Goal: Task Accomplishment & Management: Use online tool/utility

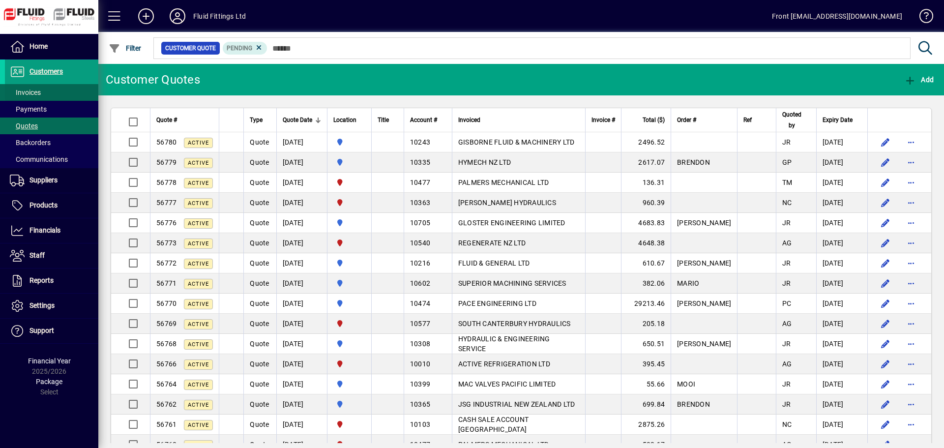
click at [47, 95] on span at bounding box center [51, 93] width 93 height 24
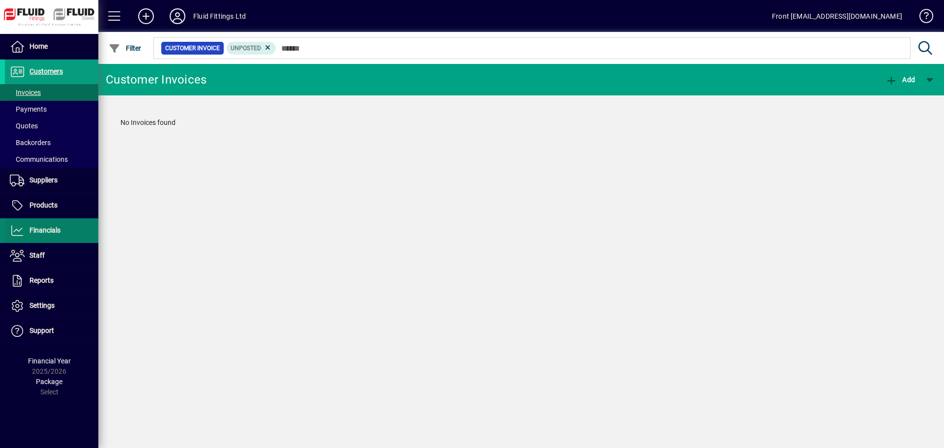
click at [67, 228] on span at bounding box center [51, 231] width 93 height 24
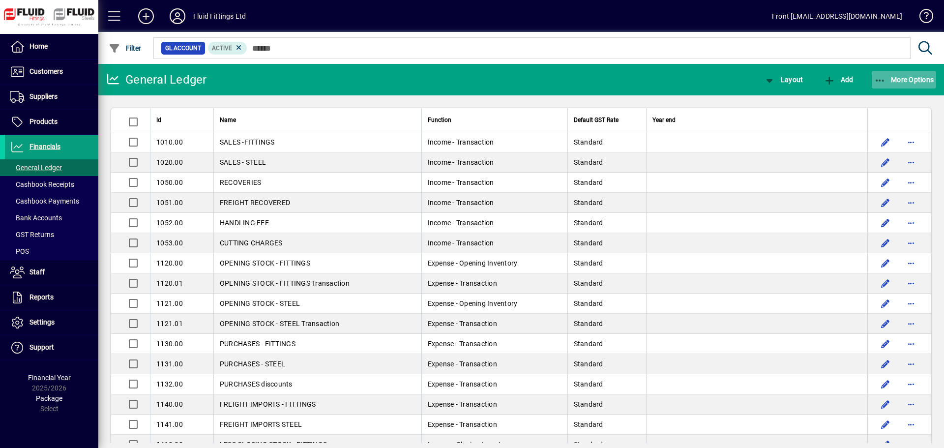
click at [903, 82] on span "More Options" at bounding box center [904, 80] width 60 height 8
click at [904, 76] on div at bounding box center [472, 224] width 944 height 448
click at [39, 74] on span "Customers" at bounding box center [46, 71] width 33 height 8
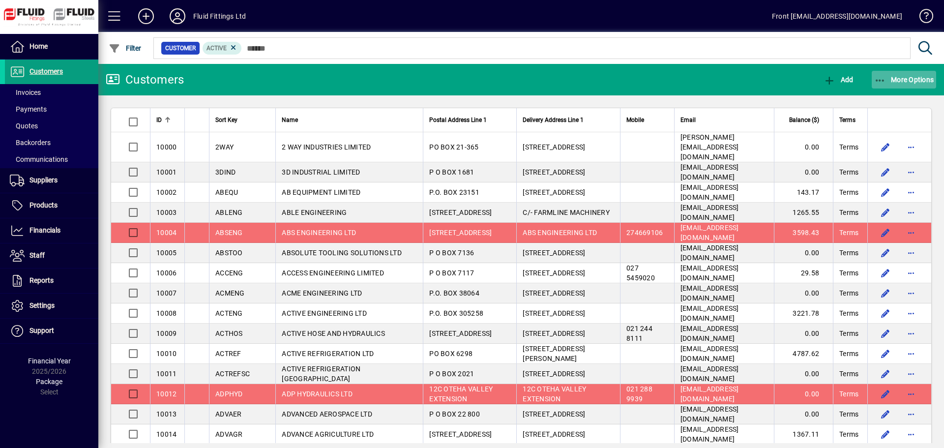
click at [901, 77] on span "More Options" at bounding box center [904, 80] width 60 height 8
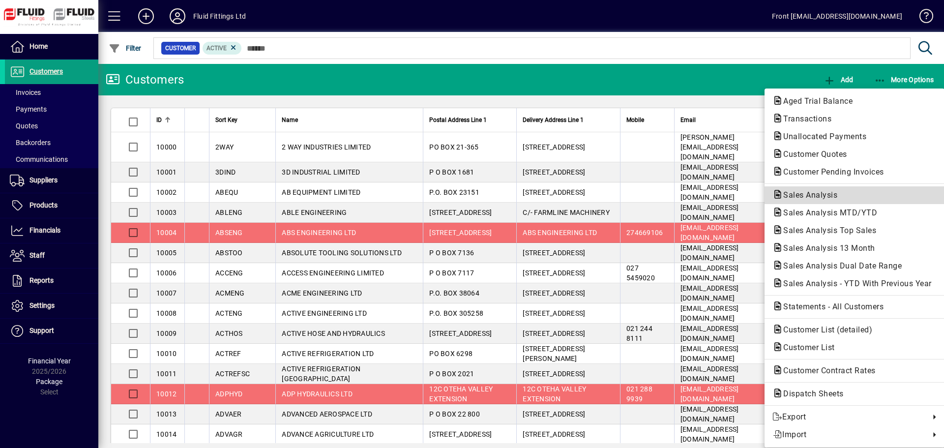
click at [823, 200] on span "Sales Analysis" at bounding box center [854, 195] width 164 height 12
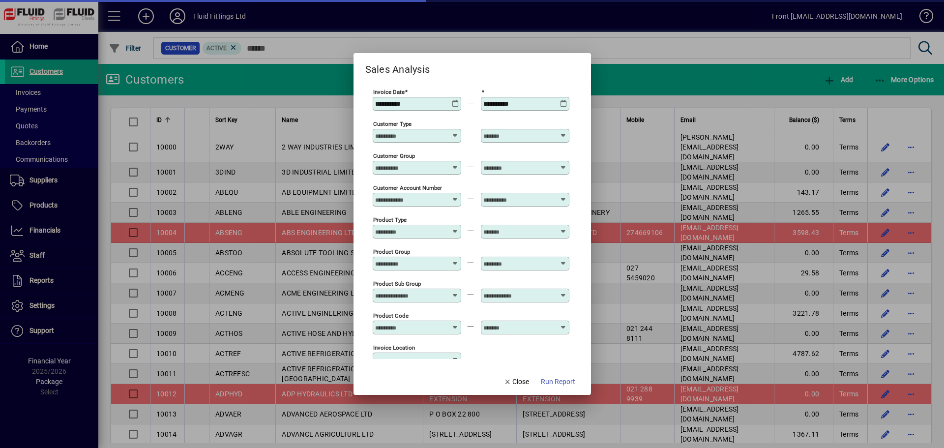
type input "**********"
click at [563, 381] on span "Run Report" at bounding box center [558, 382] width 34 height 10
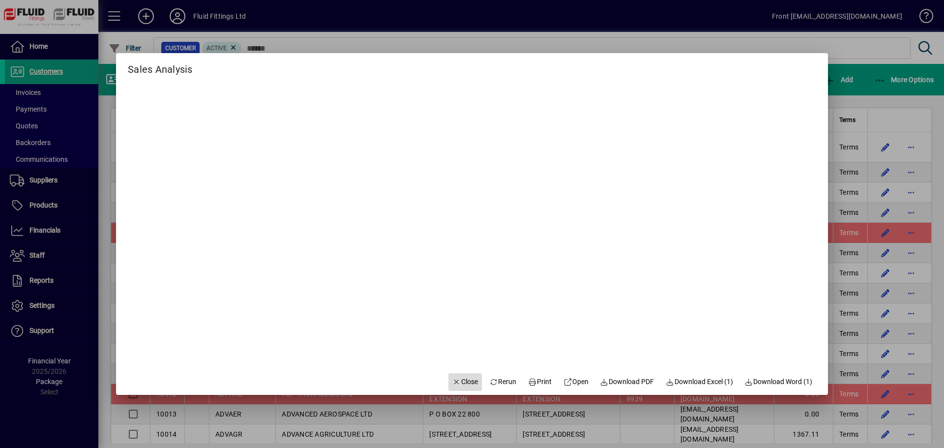
click at [458, 381] on span "Close" at bounding box center [465, 382] width 26 height 10
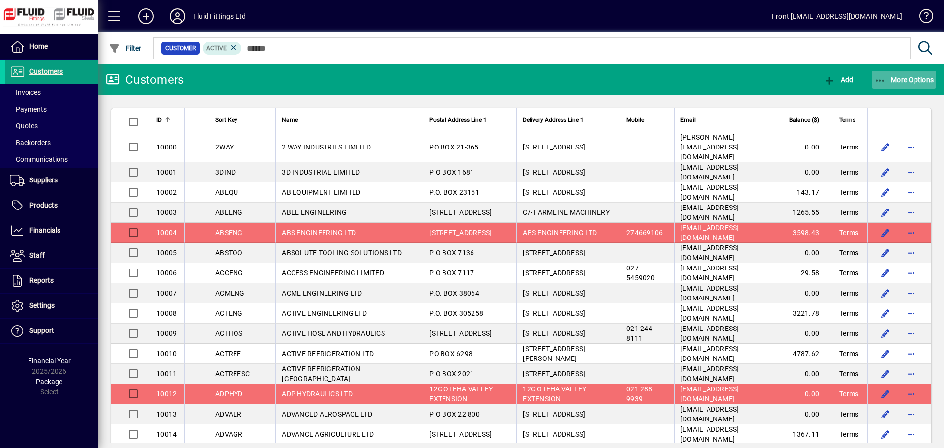
click at [921, 78] on span "More Options" at bounding box center [904, 80] width 60 height 8
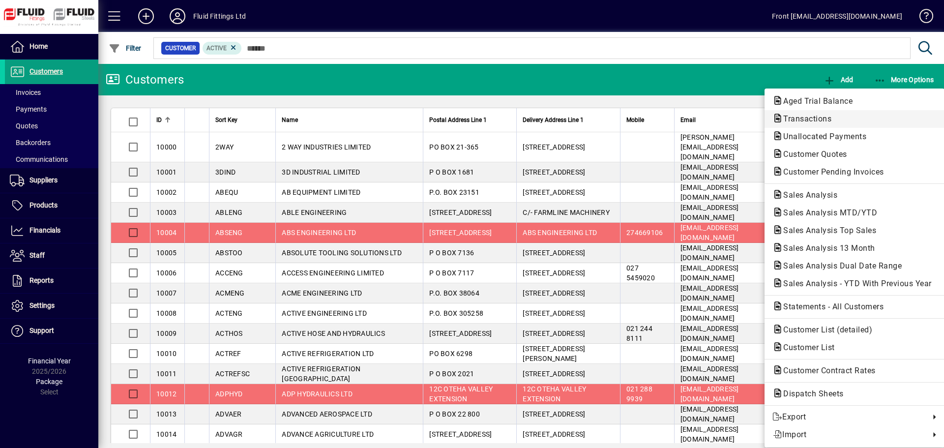
click at [806, 120] on span "Transactions" at bounding box center [804, 118] width 64 height 9
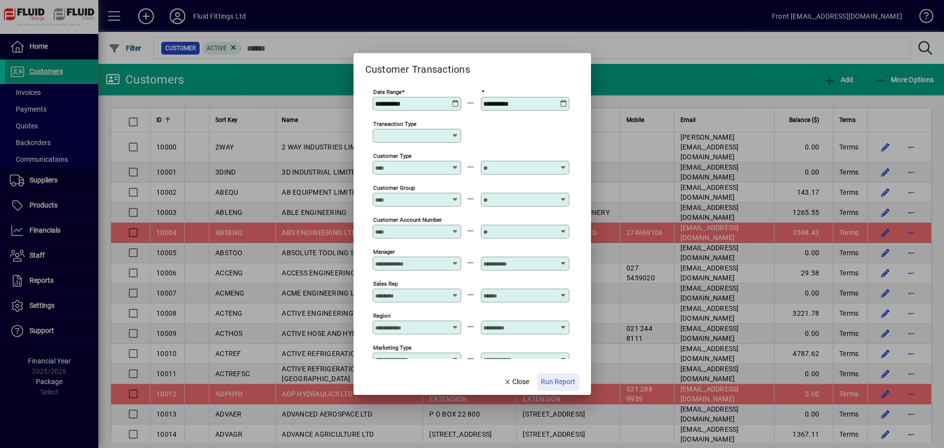
click at [554, 379] on span "Run Report" at bounding box center [558, 382] width 34 height 10
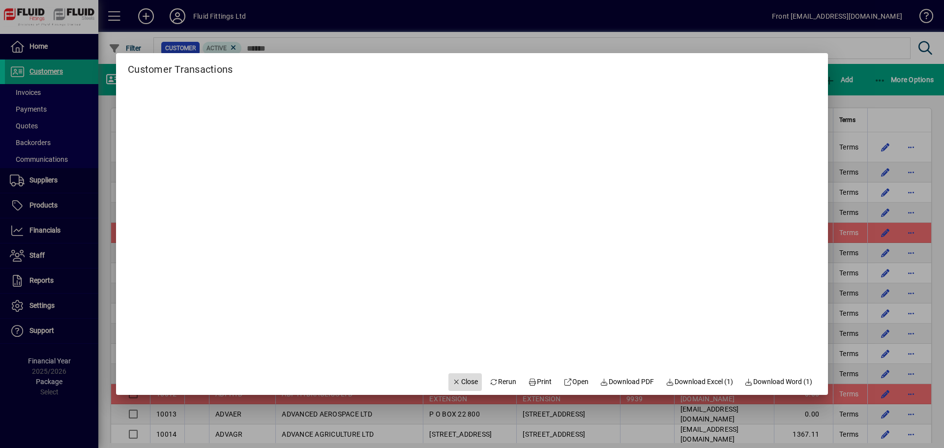
click at [452, 381] on icon "button" at bounding box center [456, 382] width 9 height 7
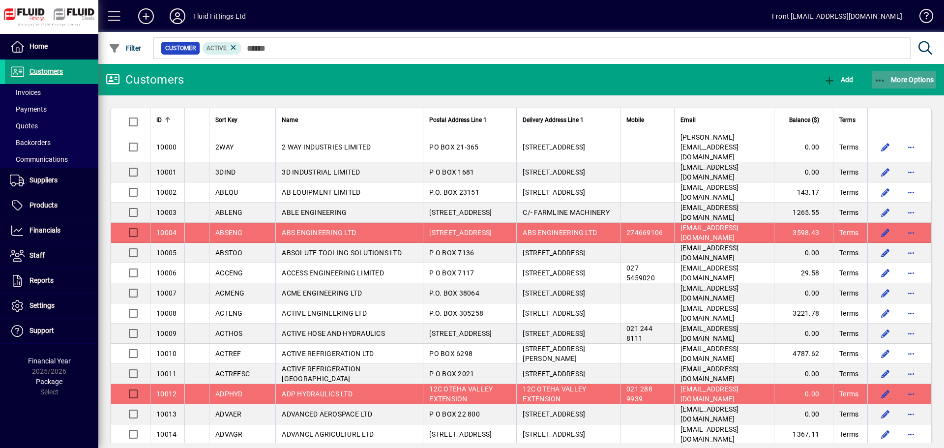
click at [903, 78] on span "More Options" at bounding box center [904, 80] width 60 height 8
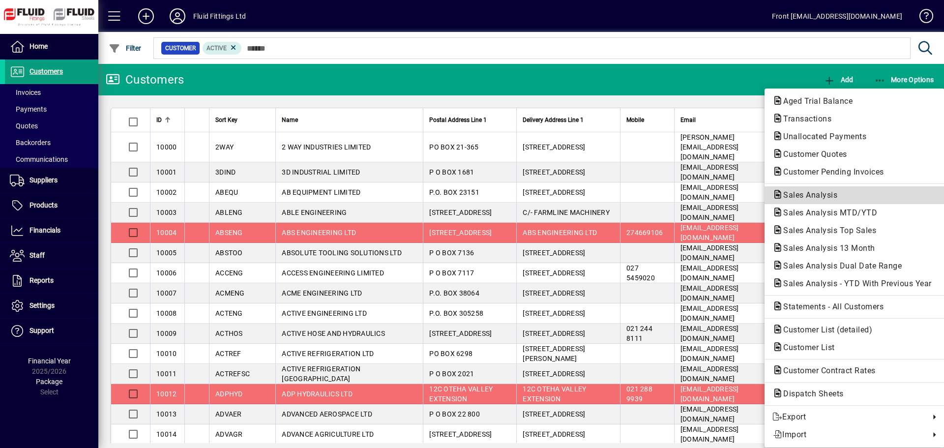
click at [835, 196] on span "Sales Analysis" at bounding box center [807, 194] width 70 height 9
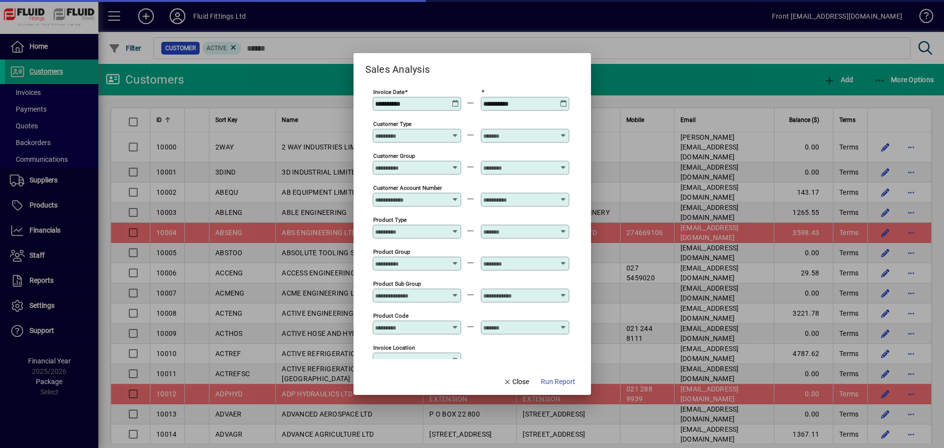
type input "**********"
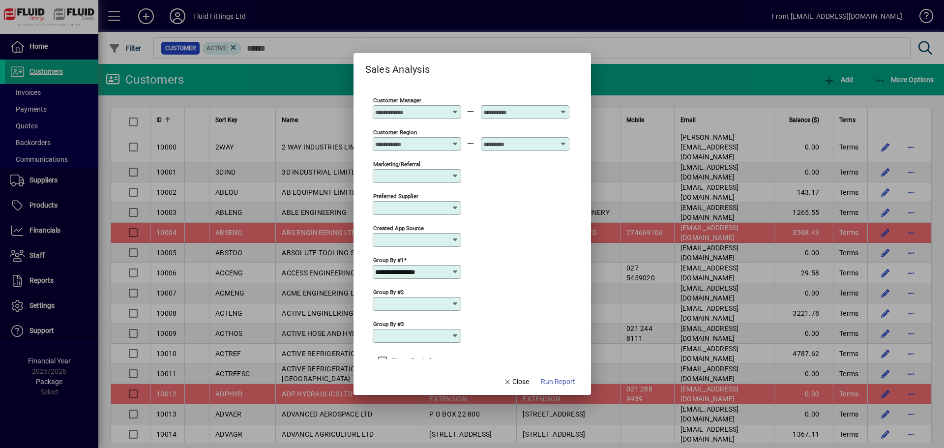
scroll to position [325, 0]
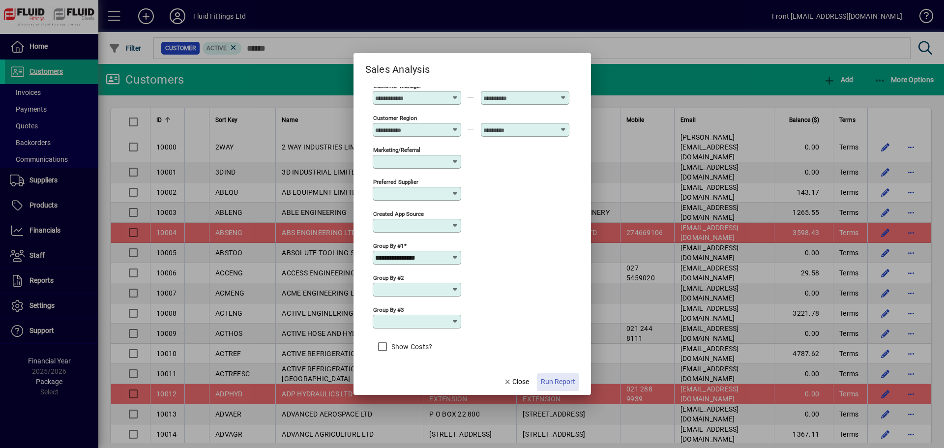
click at [568, 384] on span "Run Report" at bounding box center [558, 382] width 34 height 10
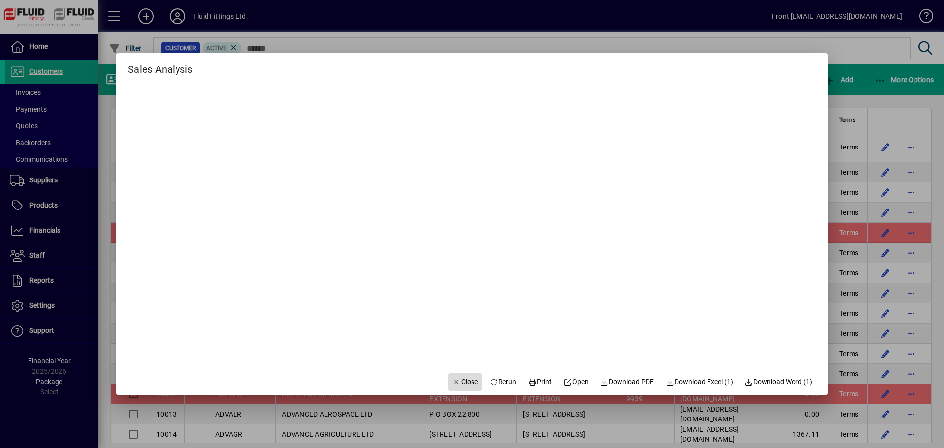
click at [452, 380] on span "Close" at bounding box center [465, 382] width 26 height 10
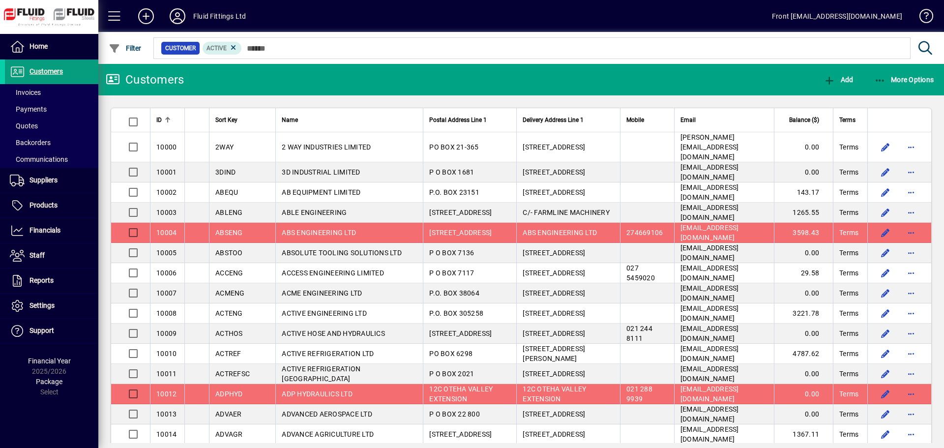
click at [189, 8] on span at bounding box center [177, 16] width 31 height 24
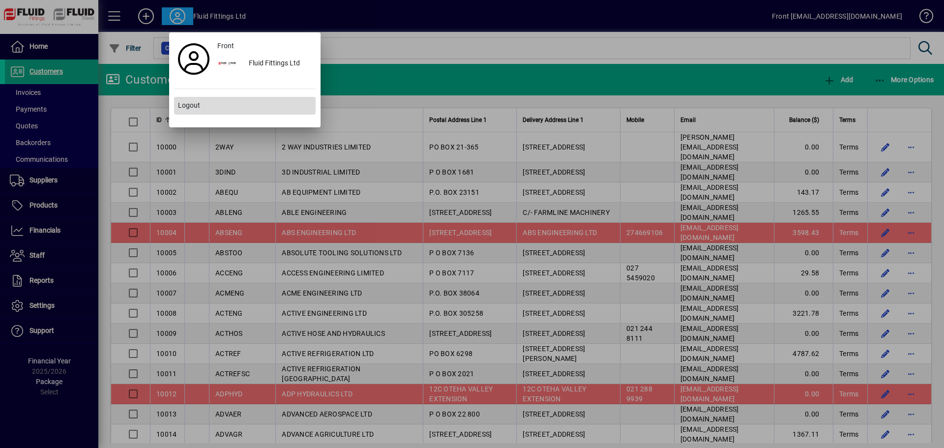
click at [200, 104] on span at bounding box center [245, 106] width 142 height 24
